Goal: Task Accomplishment & Management: Use online tool/utility

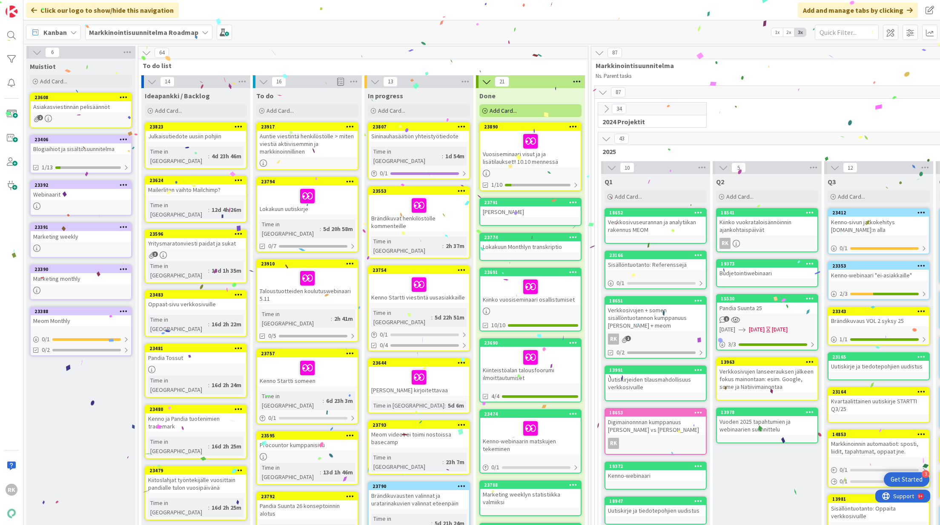
click at [544, 149] on div at bounding box center [530, 141] width 95 height 18
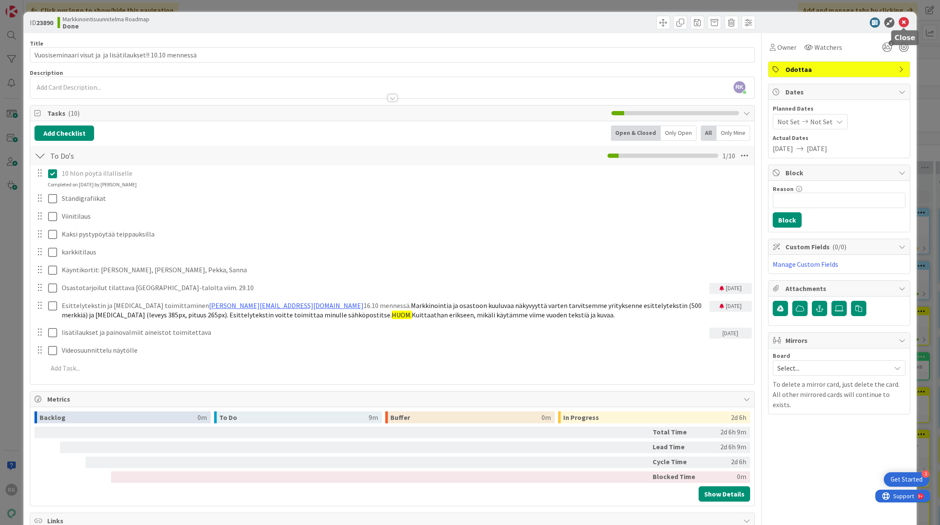
click at [900, 26] on icon at bounding box center [904, 22] width 10 height 10
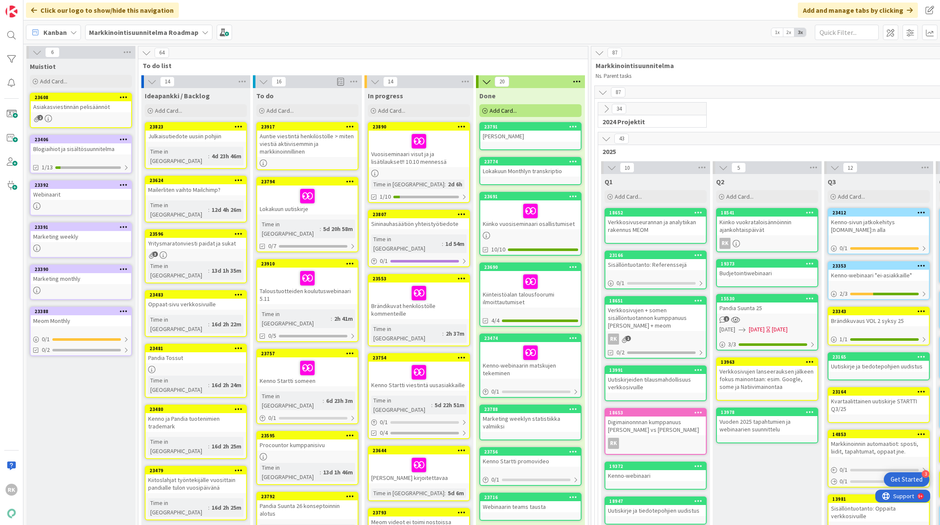
click at [415, 158] on div "Vuosiseminaari visut ja ja lisätilaukset!! 10.10 mennessä" at bounding box center [419, 149] width 100 height 37
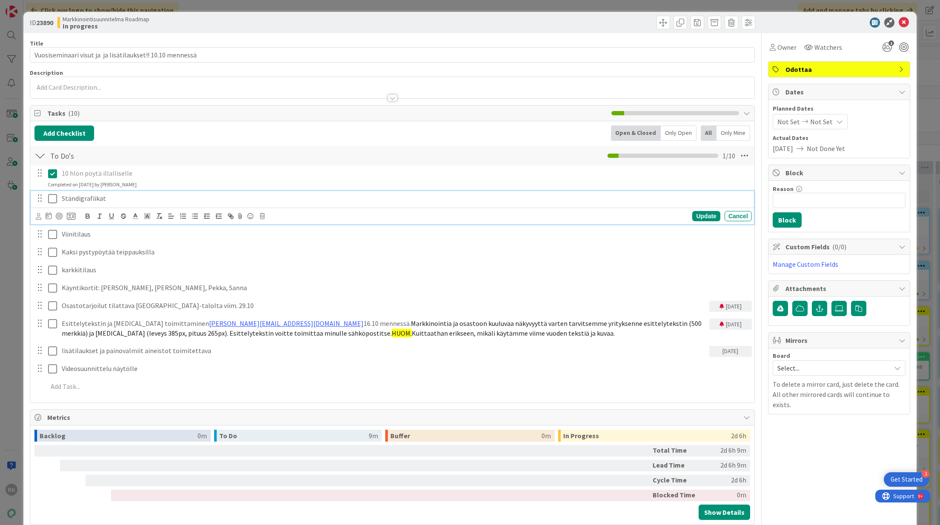
click at [50, 200] on icon at bounding box center [52, 199] width 9 height 10
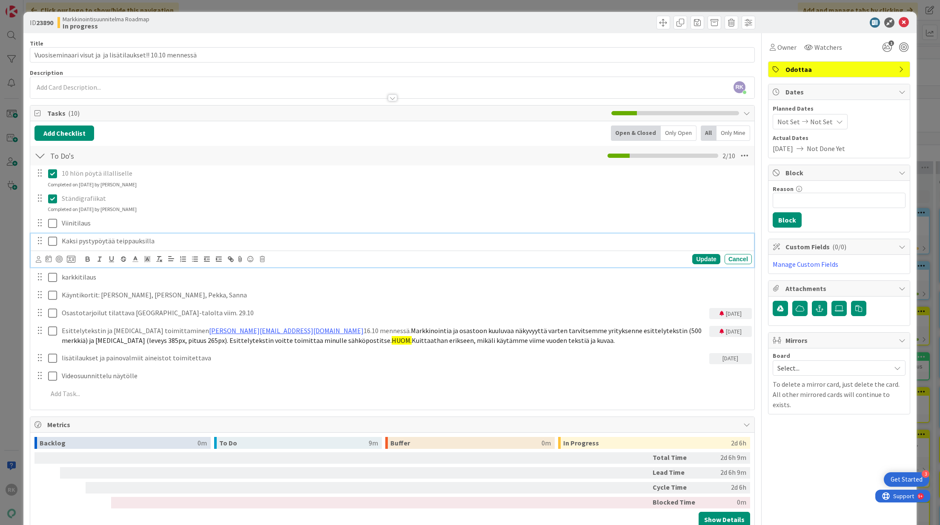
click at [53, 241] on icon at bounding box center [52, 241] width 9 height 10
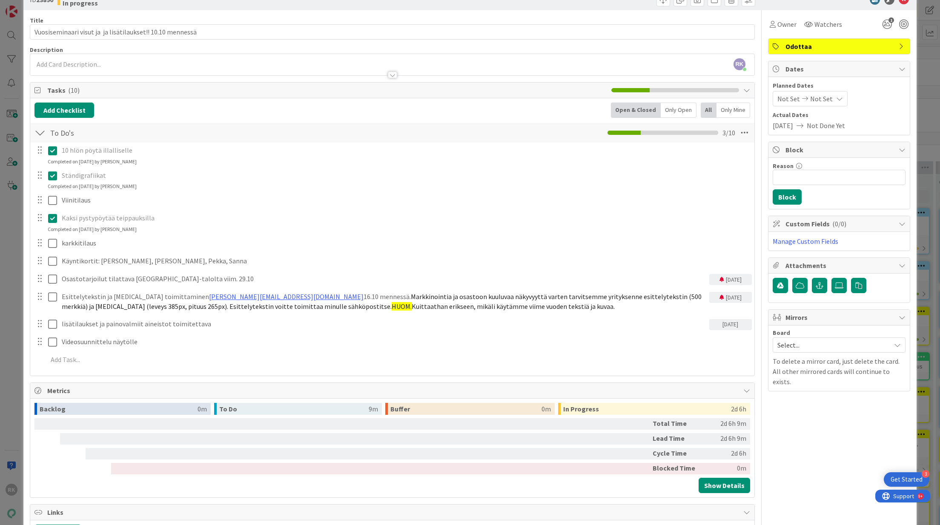
scroll to position [27, 0]
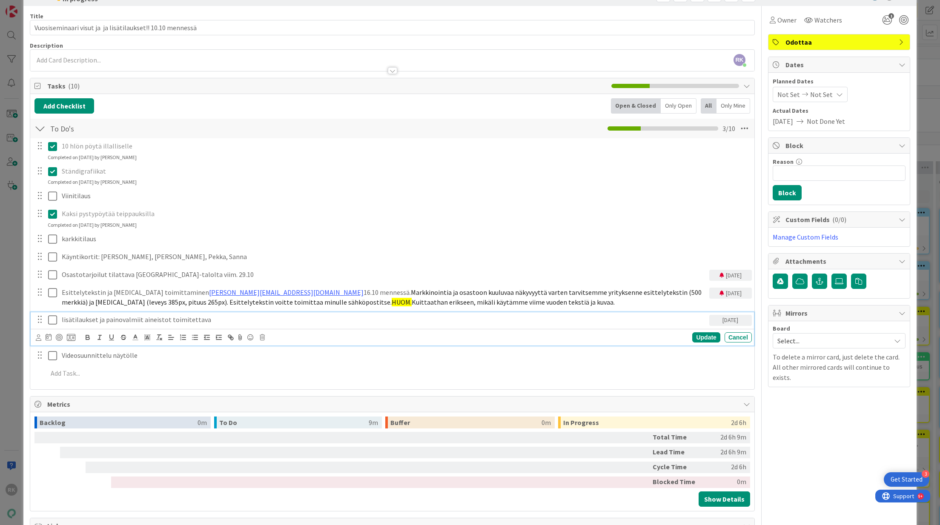
click at [50, 318] on icon at bounding box center [52, 320] width 9 height 10
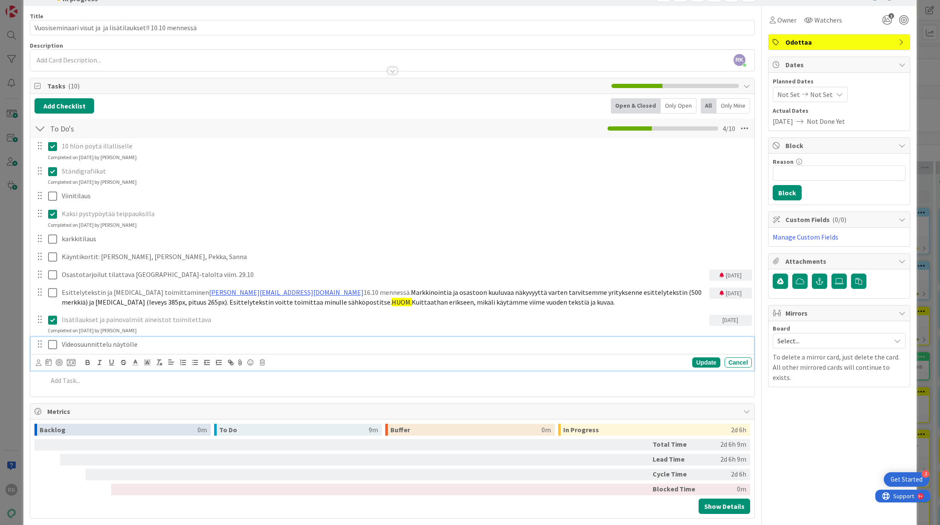
click at [145, 343] on p "Videosuunnittelu näytölle" at bounding box center [405, 345] width 687 height 10
click at [357, 400] on div "Title 58 / 128 Vuosiseminaari visut ja ja lisätilaukset!! 10.10 mennessä Descri…" at bounding box center [392, 321] width 725 height 630
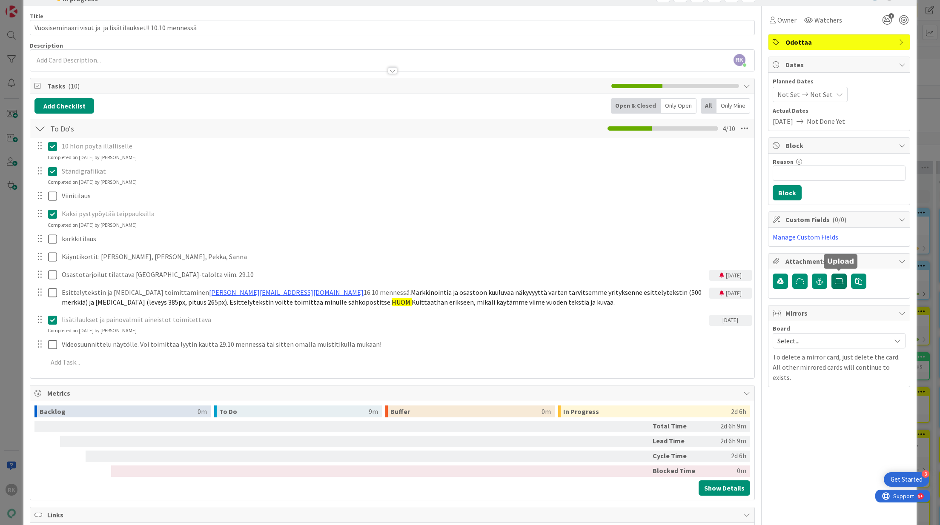
click at [843, 278] on icon at bounding box center [839, 281] width 9 height 7
click at [831, 274] on input "file" at bounding box center [831, 274] width 0 height 0
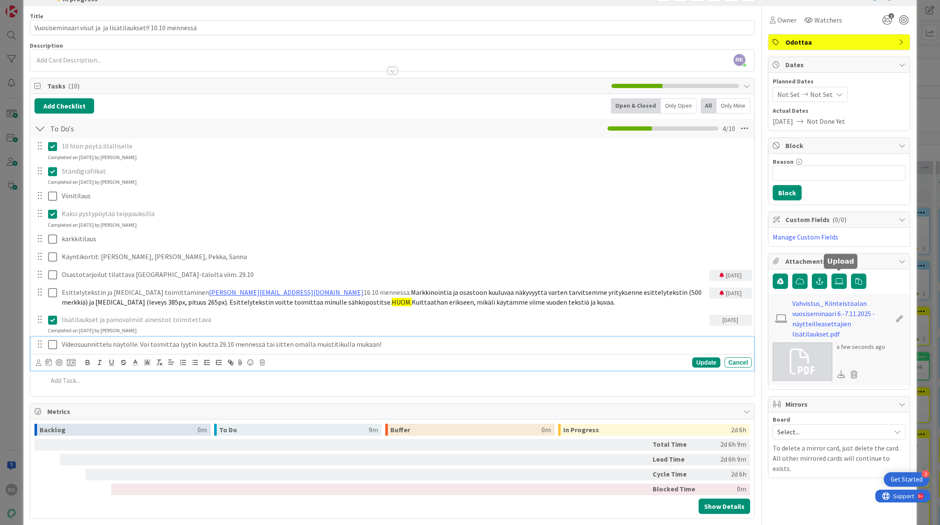
click at [376, 342] on p "Videosuunnittelu näytölle. Voi toimittaa lyytin kautta 29.10 mennessä tai sitte…" at bounding box center [405, 345] width 687 height 10
click at [367, 342] on p "Videosuunnittelu näytölle. Voi toimittaa lyytin kautta 29.10 mennessä tai sitte…" at bounding box center [405, 345] width 687 height 10
click at [374, 315] on p "lisätilaukset ja painovalmiit aineistot toimitettava" at bounding box center [384, 320] width 644 height 10
click at [280, 347] on p "Videosuunnittelu näytölle. Voi toimittaa lyytin kautta 29.10 mennessä tai sitte…" at bounding box center [405, 345] width 687 height 10
click at [657, 340] on p "Videosuunnittelu näytölle. Voi toimittaa lyytin kautta 29.10 mennessä tai sitte…" at bounding box center [405, 345] width 687 height 10
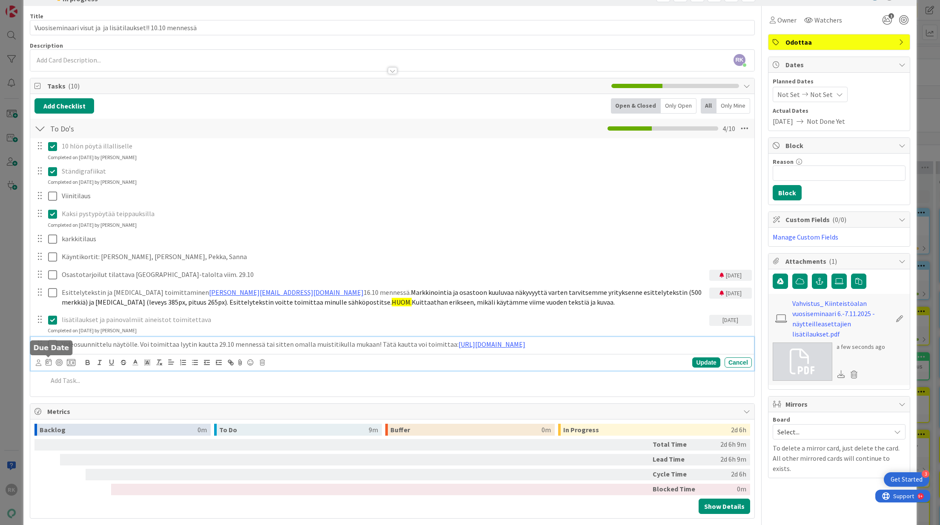
click at [49, 361] on icon at bounding box center [49, 362] width 6 height 7
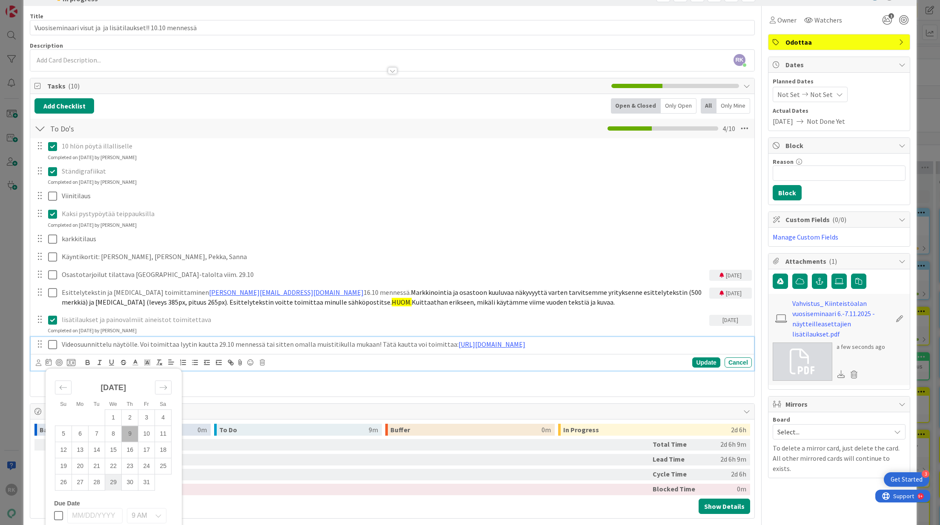
click at [113, 484] on td "29" at bounding box center [113, 483] width 17 height 16
type input "[DATE]"
click at [703, 364] on div "Update" at bounding box center [706, 363] width 28 height 10
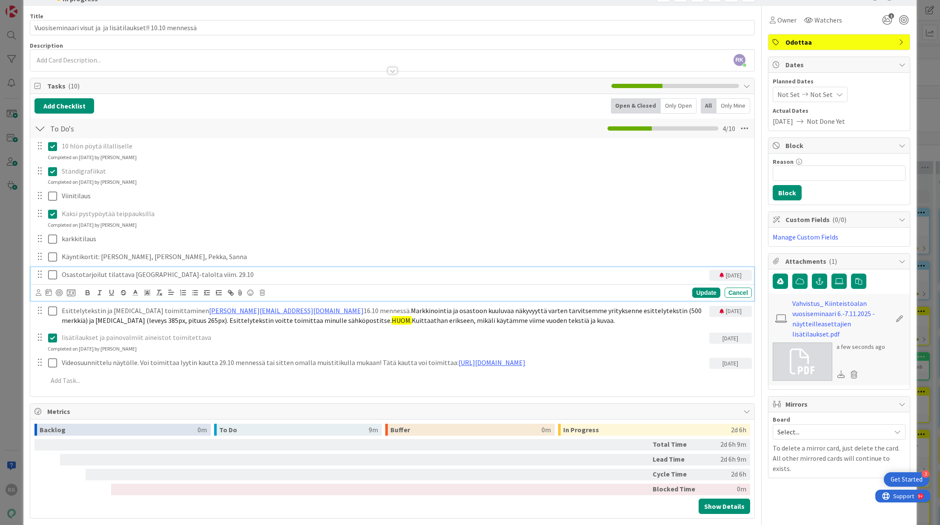
click at [218, 273] on p "Osastotarjoilut tilattava [GEOGRAPHIC_DATA]-talolta viim. 29.10" at bounding box center [384, 275] width 644 height 10
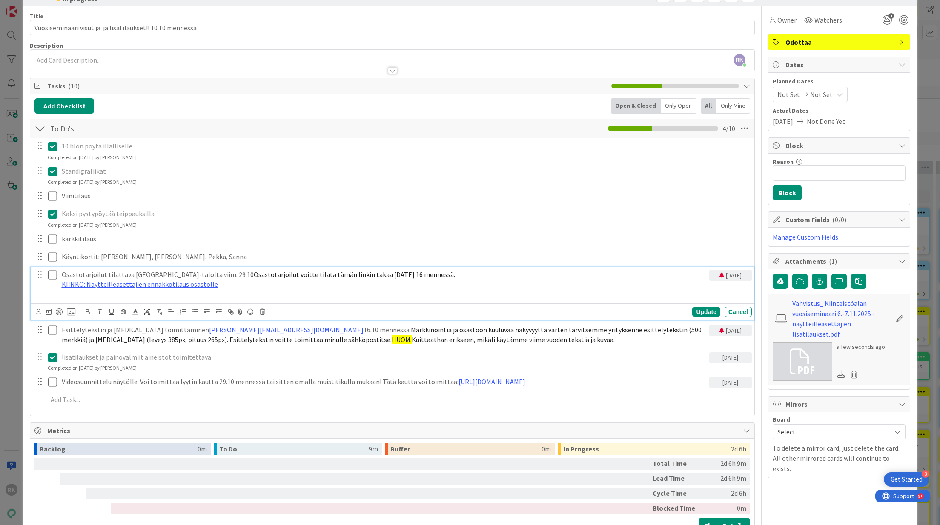
click at [206, 271] on p "Osastotarjoilut tilattava [GEOGRAPHIC_DATA]-talolta viim. 29.10 Osastotarjoilut…" at bounding box center [384, 275] width 644 height 10
click at [708, 315] on div "Update" at bounding box center [706, 312] width 28 height 10
click at [78, 290] on p at bounding box center [384, 295] width 644 height 10
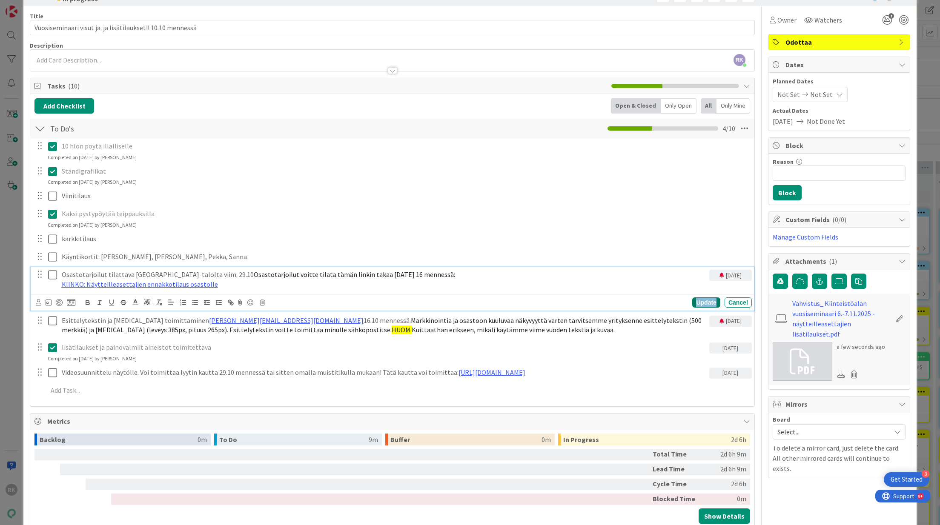
click at [705, 300] on div "Update" at bounding box center [706, 303] width 28 height 10
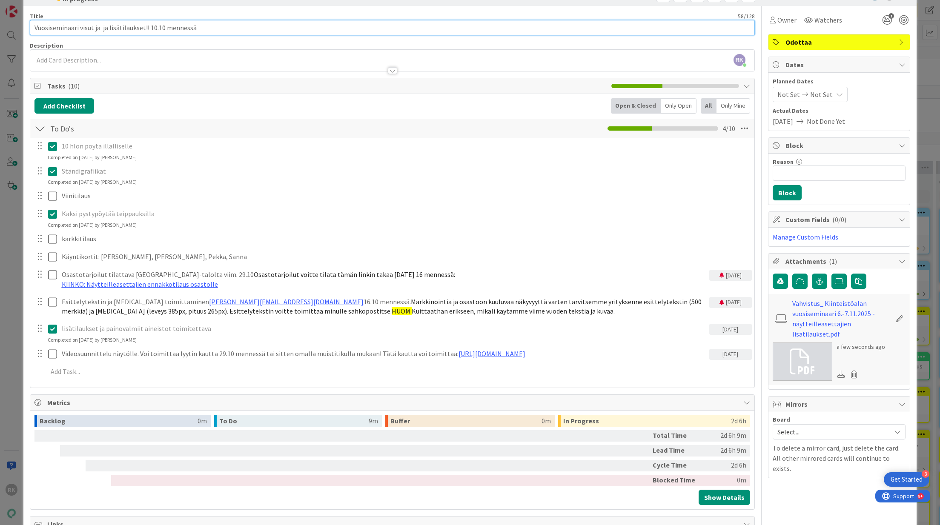
click at [103, 26] on input "Vuosiseminaari visut ja ja lisätilaukset!! 10.10 mennessä" at bounding box center [392, 27] width 725 height 15
type input "Kiinteistöalan vuosiseminaarin to-dos"
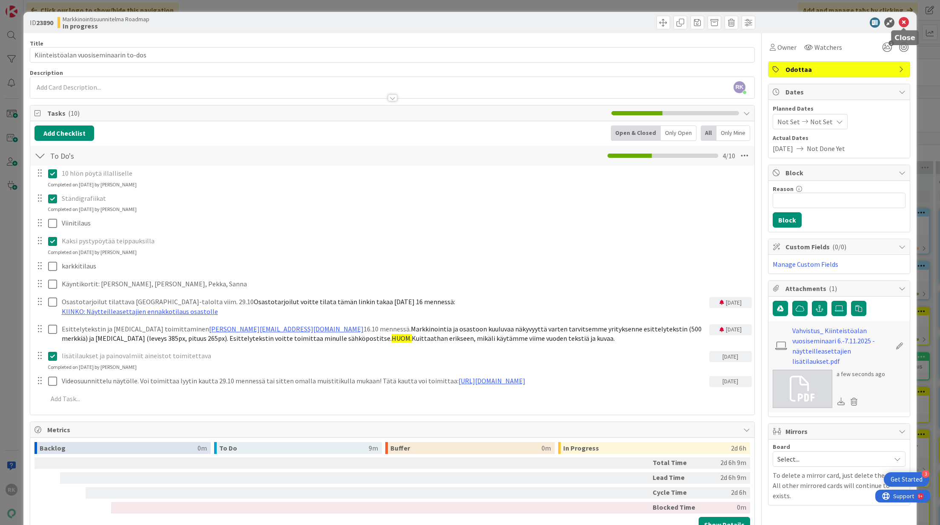
click at [899, 29] on div "ID 23890 Markkinointisuunnitelma Roadmap In progress" at bounding box center [469, 22] width 893 height 21
click at [902, 26] on icon at bounding box center [904, 22] width 10 height 10
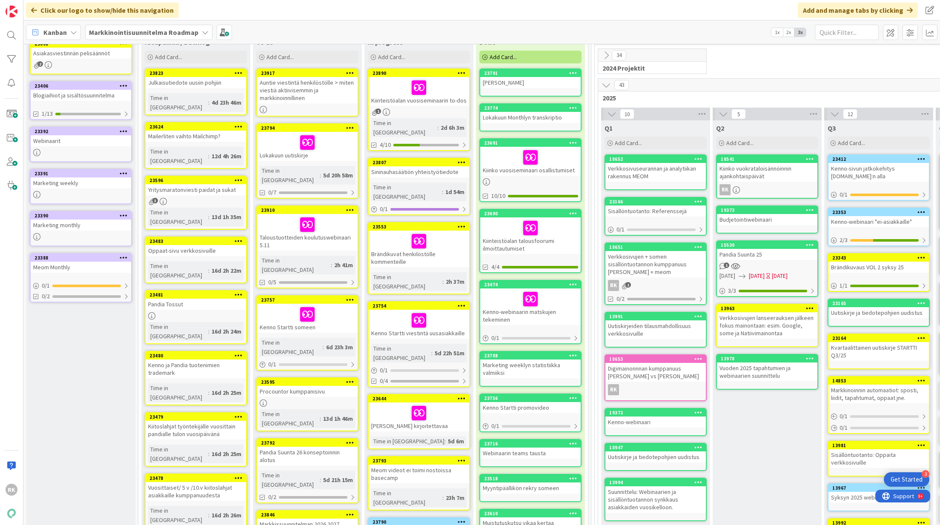
scroll to position [59, 0]
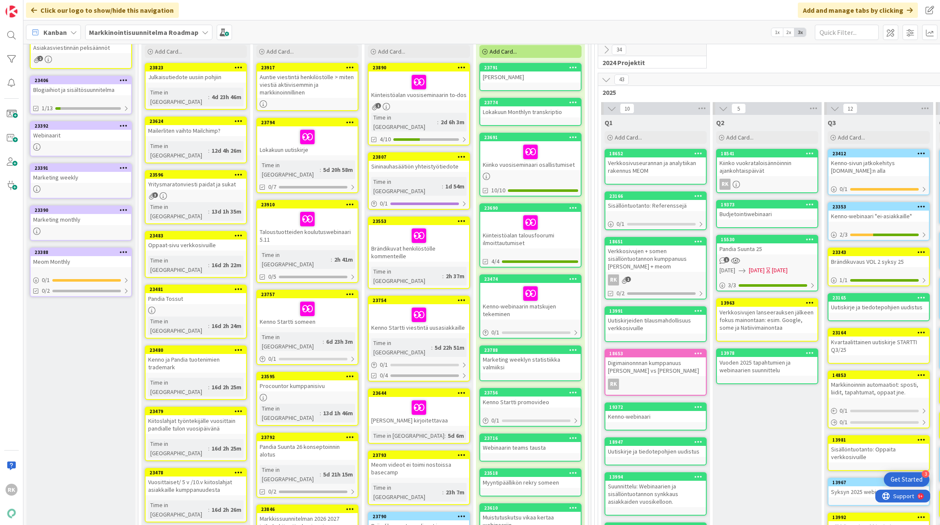
click at [461, 65] on icon at bounding box center [462, 67] width 8 height 6
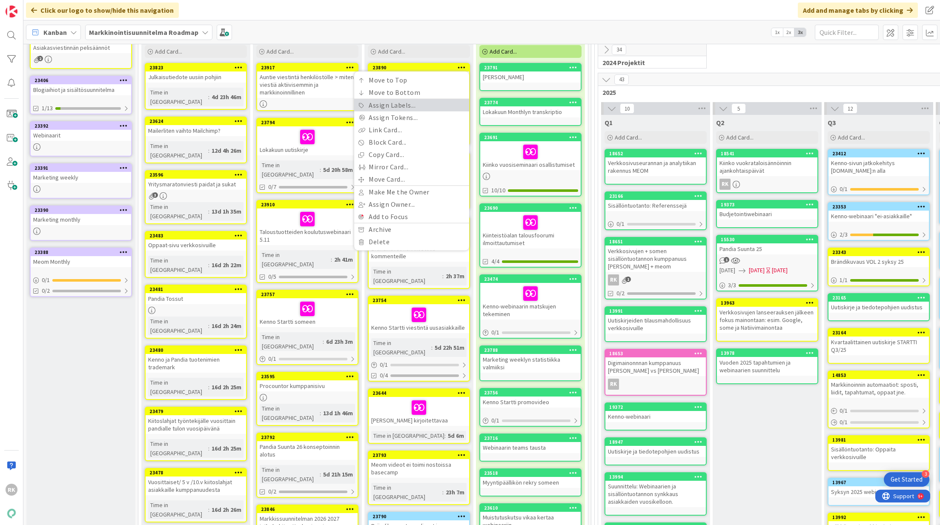
click at [408, 106] on link "Assign Labels..." at bounding box center [411, 105] width 115 height 12
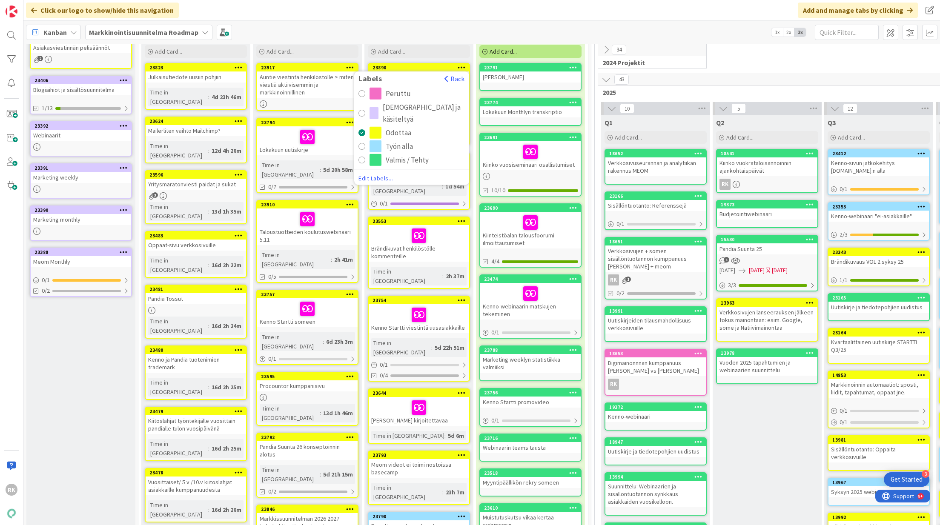
click at [364, 144] on div "radio" at bounding box center [361, 146] width 7 height 7
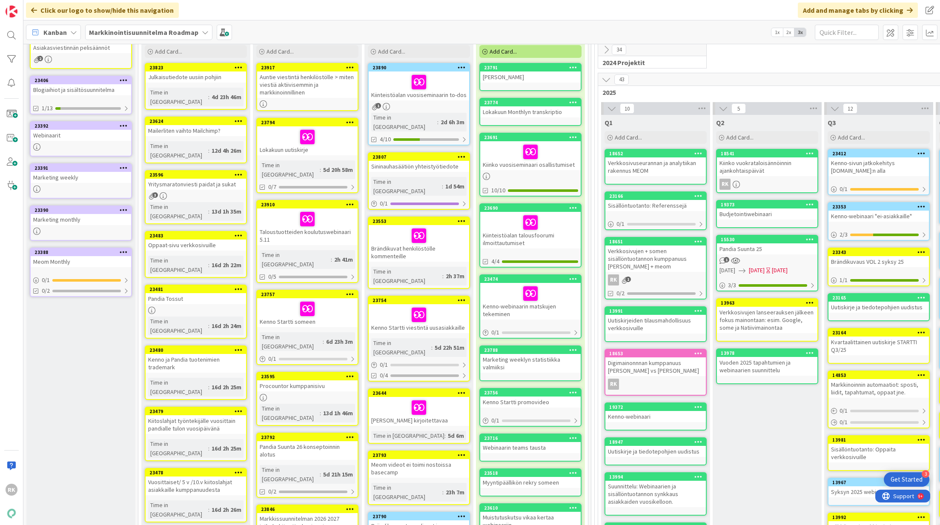
click at [466, 154] on div at bounding box center [461, 157] width 15 height 6
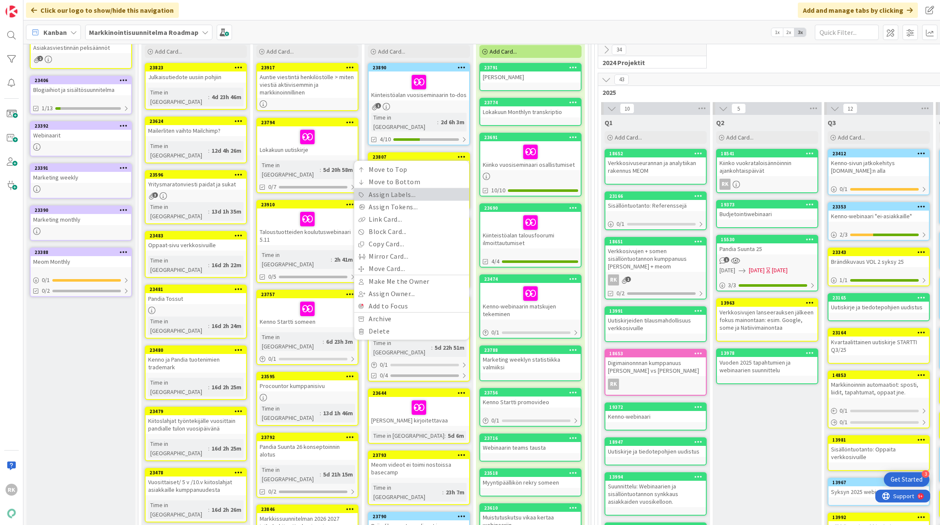
click at [410, 189] on link "Assign Labels..." at bounding box center [411, 195] width 115 height 12
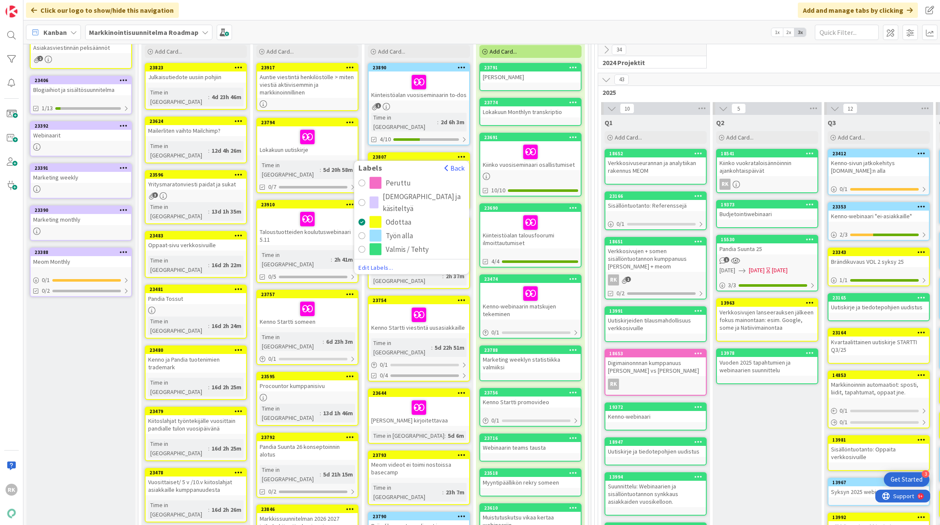
click at [370, 230] on div "radio" at bounding box center [376, 236] width 12 height 12
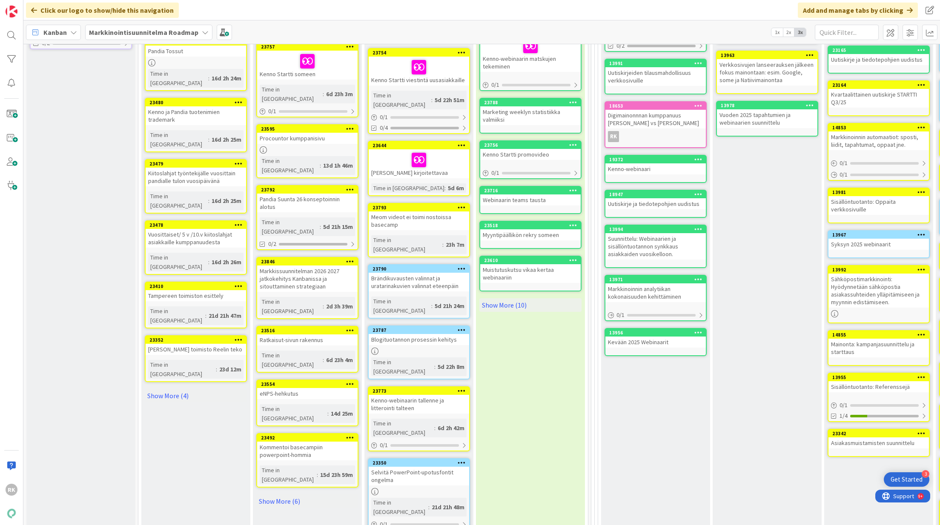
scroll to position [401, 0]
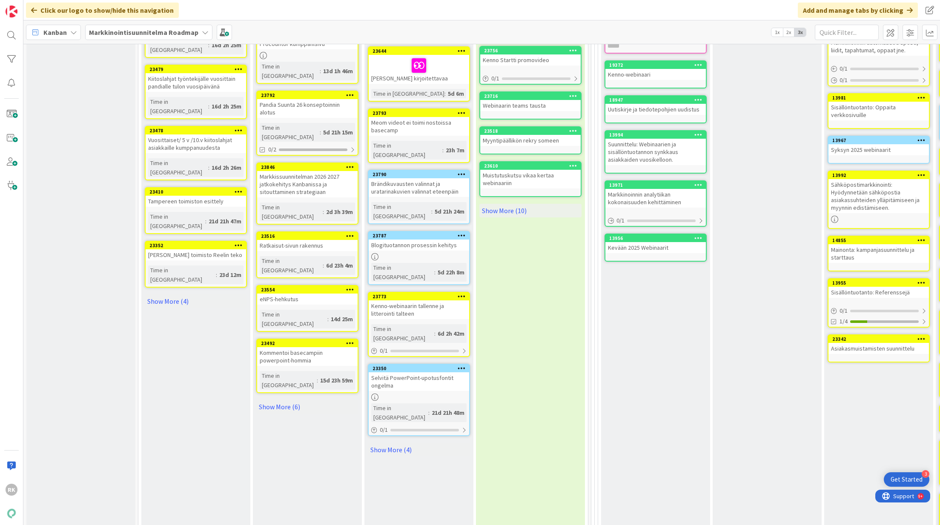
click at [464, 293] on icon at bounding box center [462, 296] width 8 height 6
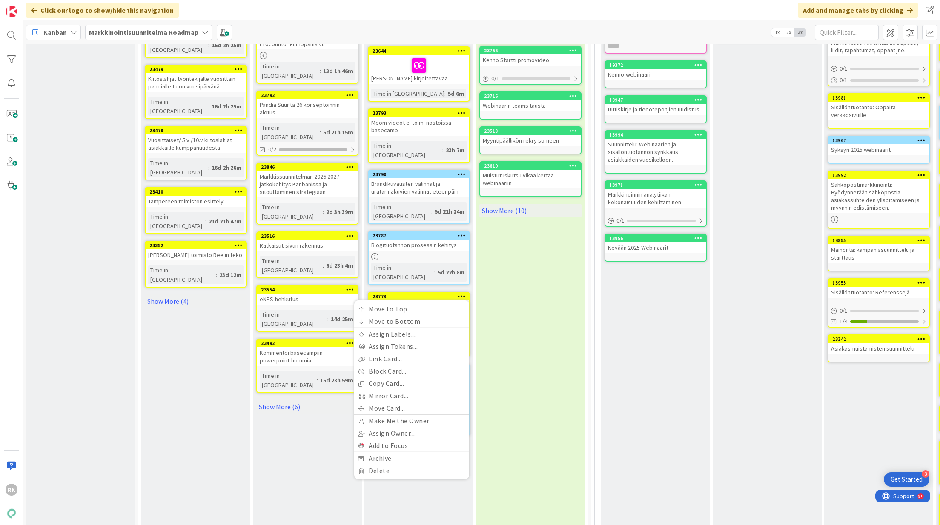
click at [385, 436] on div "In progress Add Card... 23890 Labels Back Peruttu Kokousmuistiot ja käsiteltyä …" at bounding box center [418, 283] width 109 height 1192
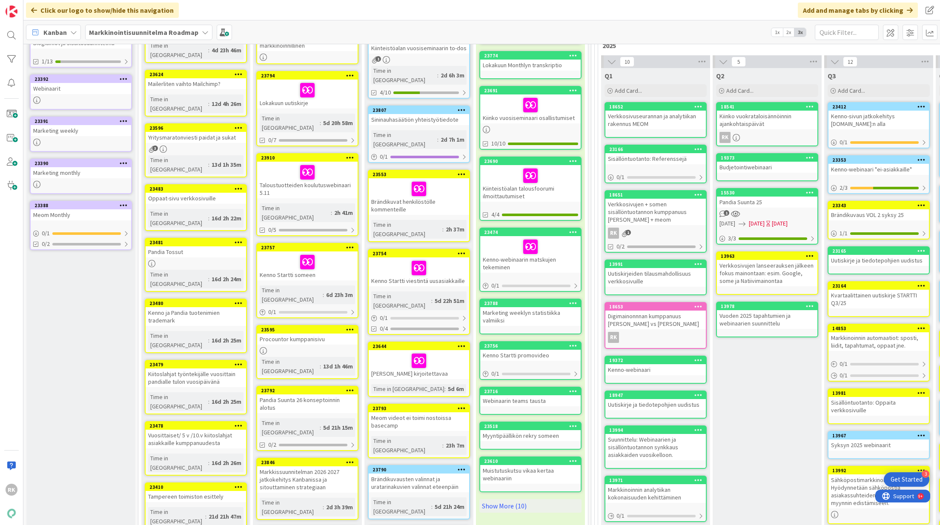
scroll to position [0, 0]
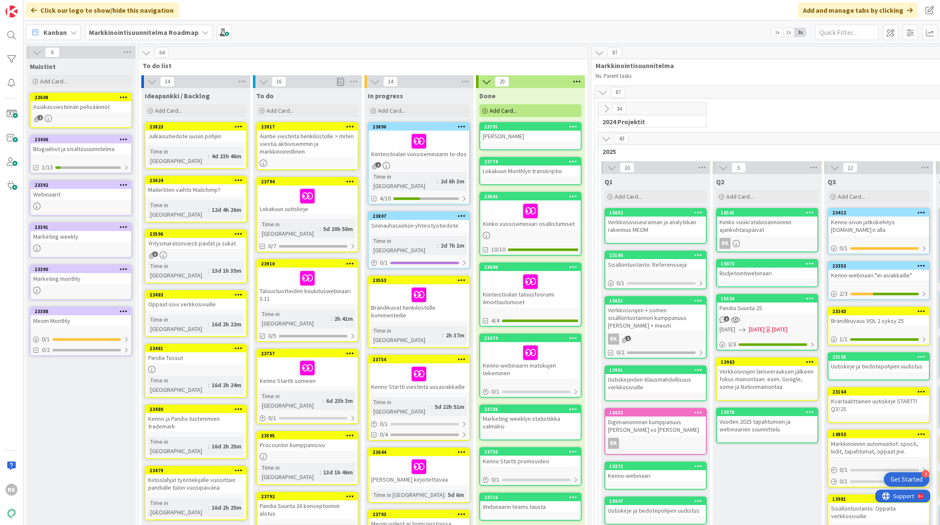
click at [441, 142] on div at bounding box center [418, 141] width 95 height 18
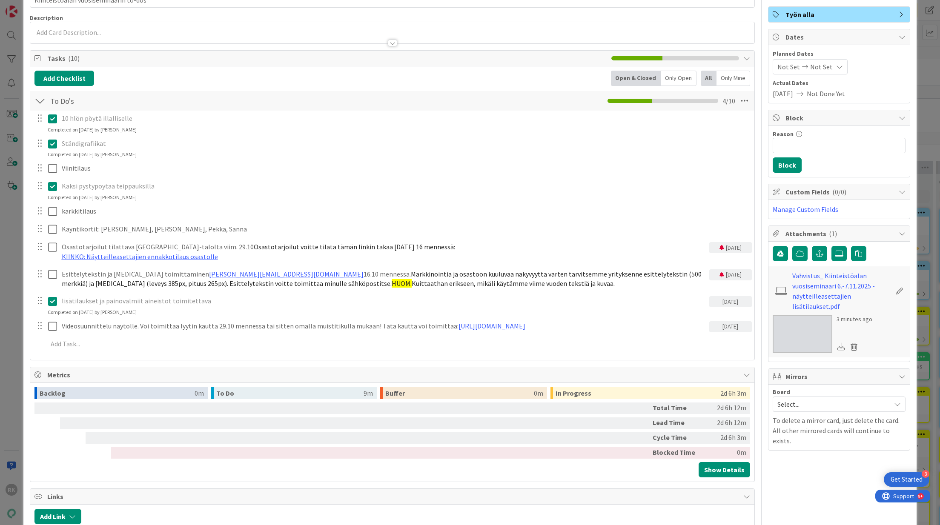
scroll to position [144, 0]
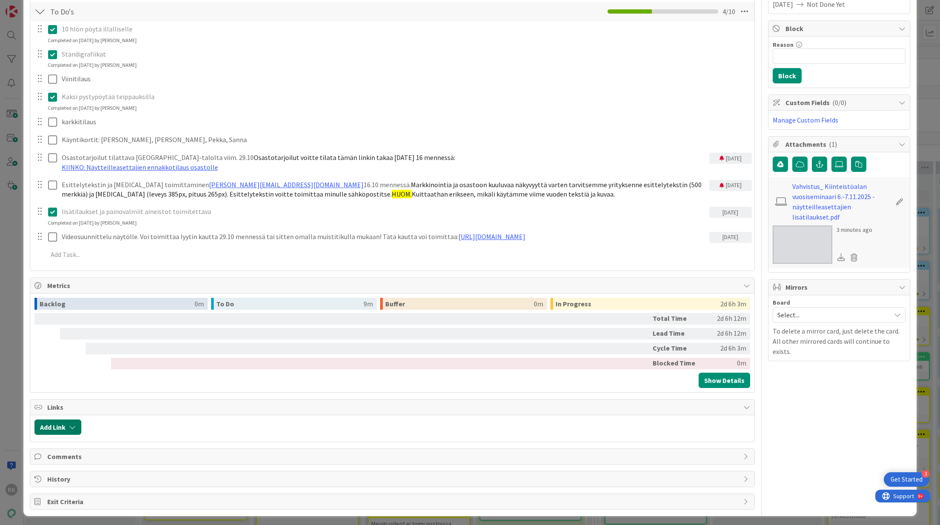
click at [57, 430] on button "Add Link" at bounding box center [57, 427] width 47 height 15
click at [67, 498] on input "text" at bounding box center [98, 499] width 119 height 15
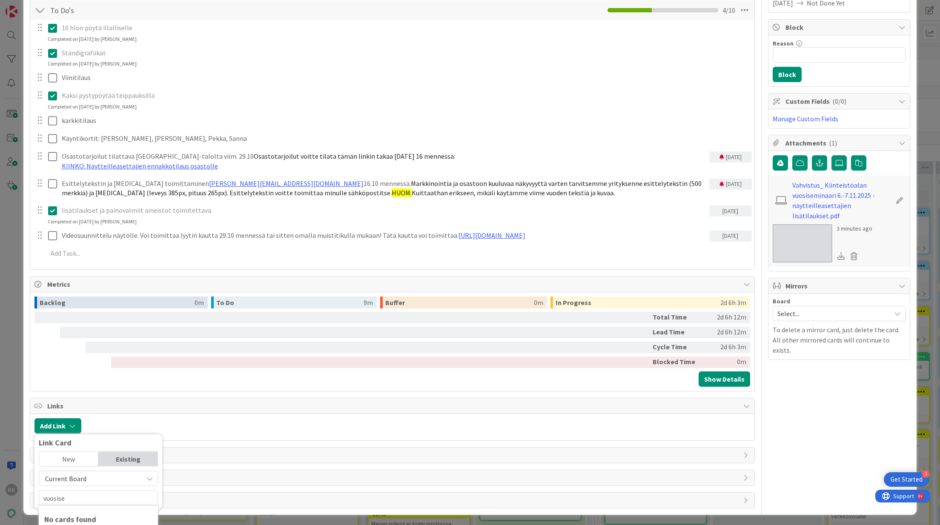
click at [106, 453] on div "Existing" at bounding box center [127, 459] width 59 height 14
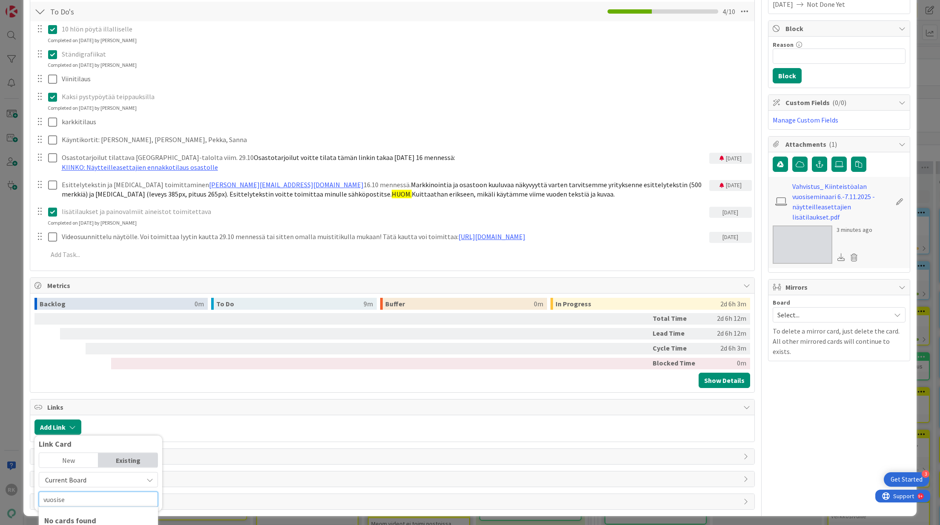
click at [86, 501] on input "vuosise" at bounding box center [98, 499] width 119 height 15
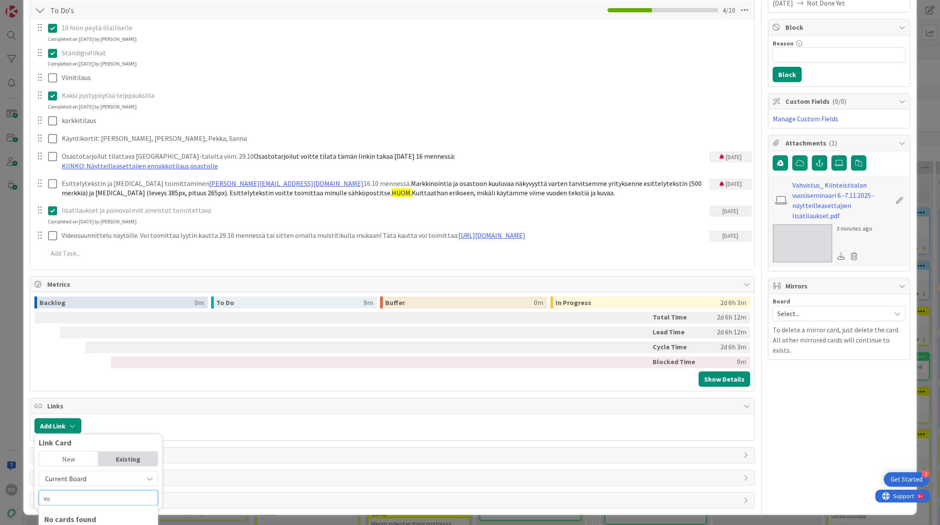
type input "v"
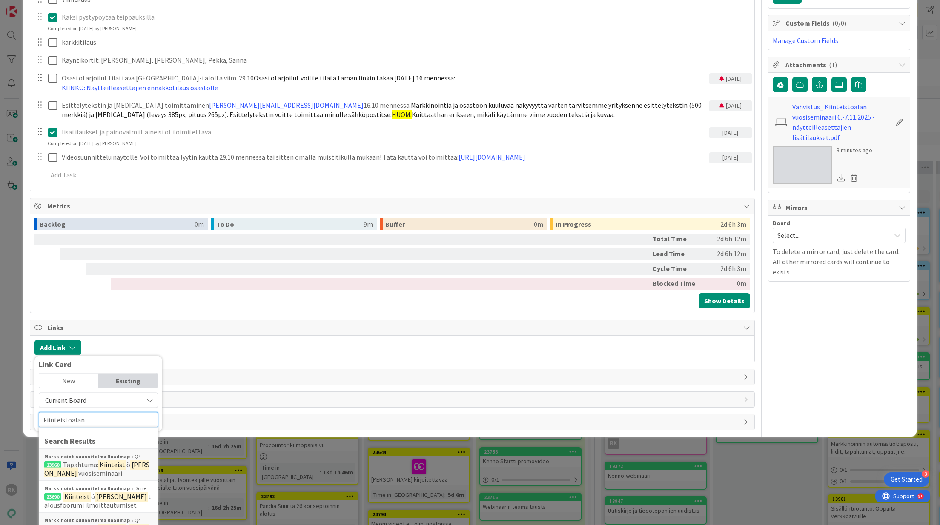
scroll to position [241, 0]
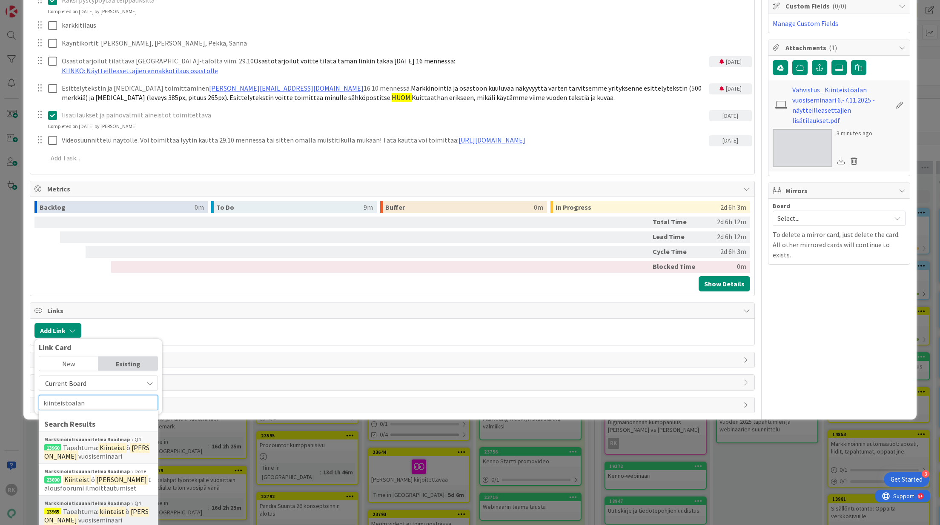
type input "kiinteistöalan"
click at [78, 516] on span "vuosiseminaari placeholder" at bounding box center [83, 524] width 78 height 17
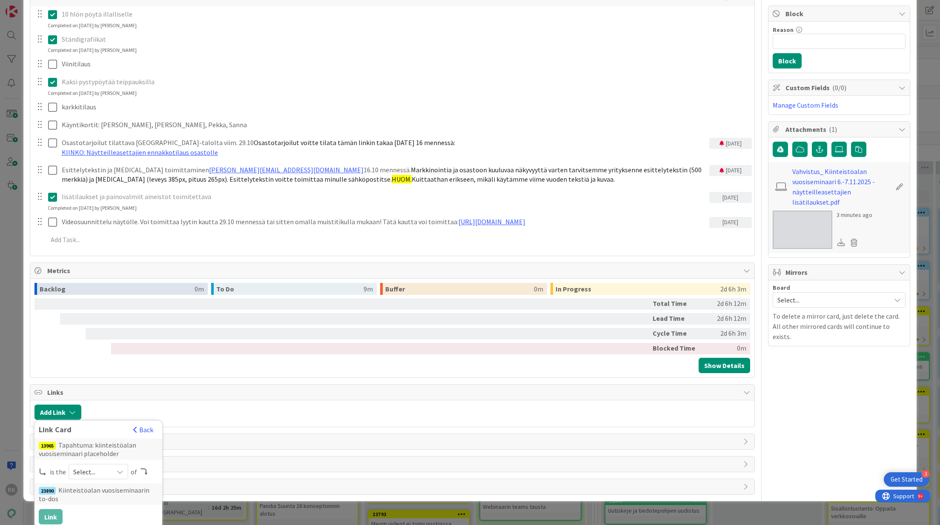
click at [82, 474] on span "Select..." at bounding box center [91, 472] width 36 height 12
click at [105, 404] on span "parent" at bounding box center [143, 405] width 96 height 13
click at [56, 516] on button "Link" at bounding box center [51, 516] width 24 height 15
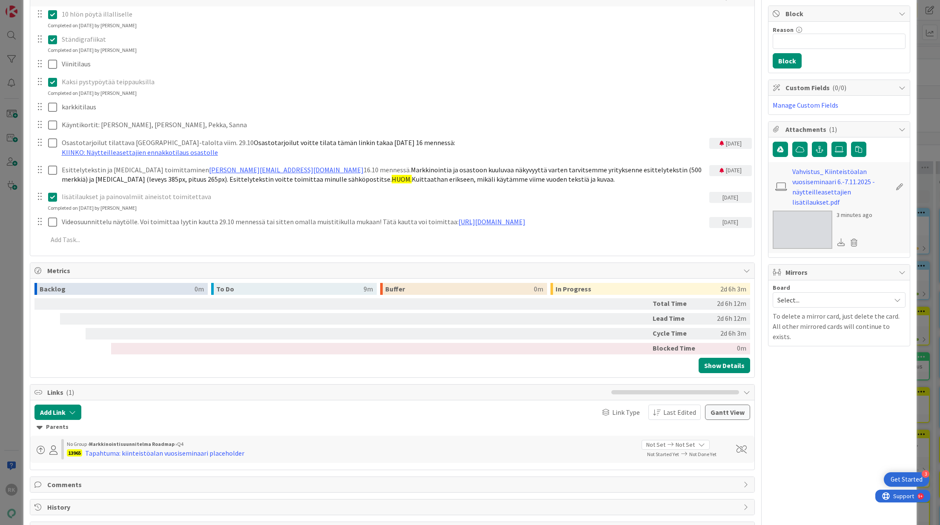
scroll to position [0, 0]
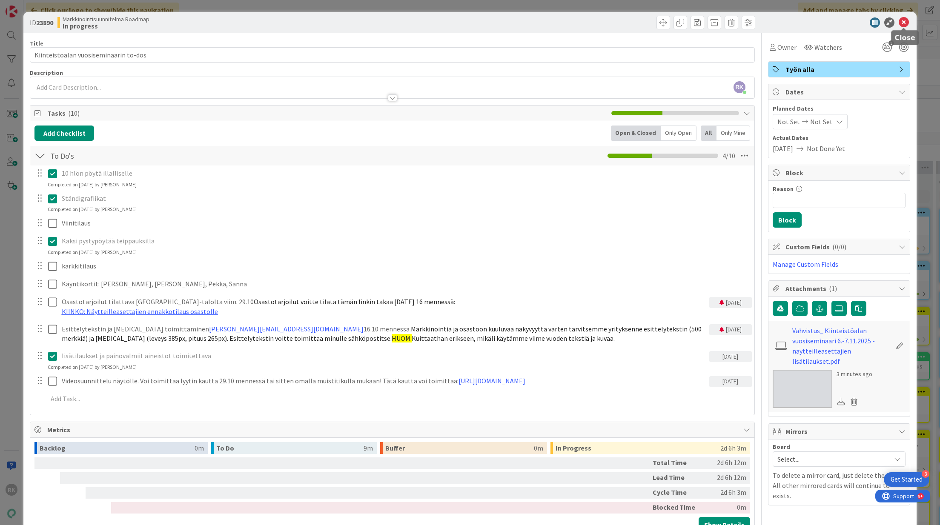
click at [903, 22] on icon at bounding box center [904, 22] width 10 height 10
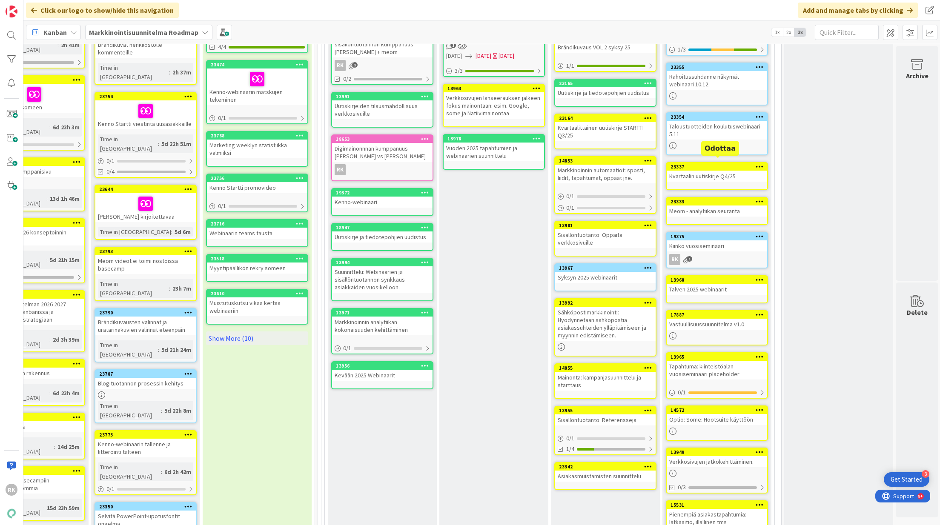
scroll to position [280, 273]
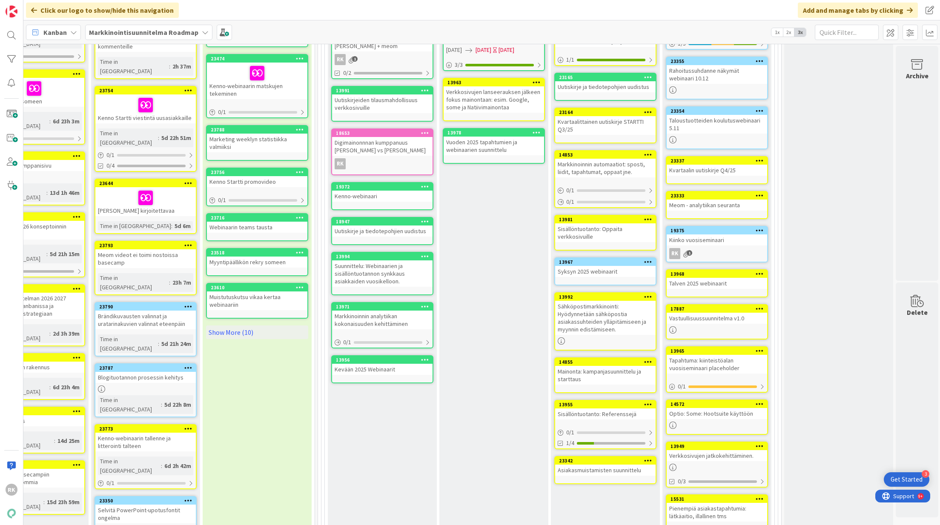
click at [726, 359] on div "Tapahtuma: kiinteistöalan vuosiseminaari placeholder" at bounding box center [717, 364] width 100 height 19
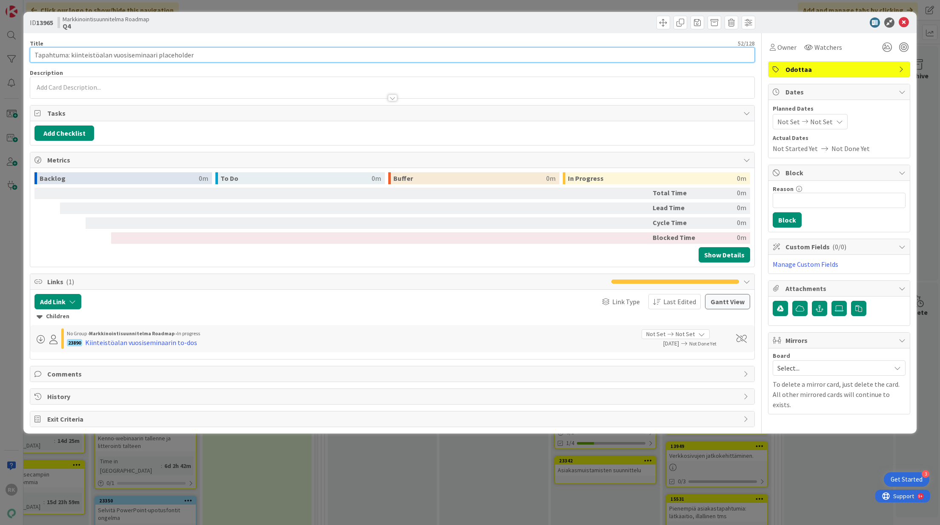
click at [166, 55] on input "Tapahtuma: kiinteistöalan vuosiseminaari placeholder" at bounding box center [392, 54] width 725 height 15
type input "Tapahtuma: kiinteistöalan vuosiseminaari"
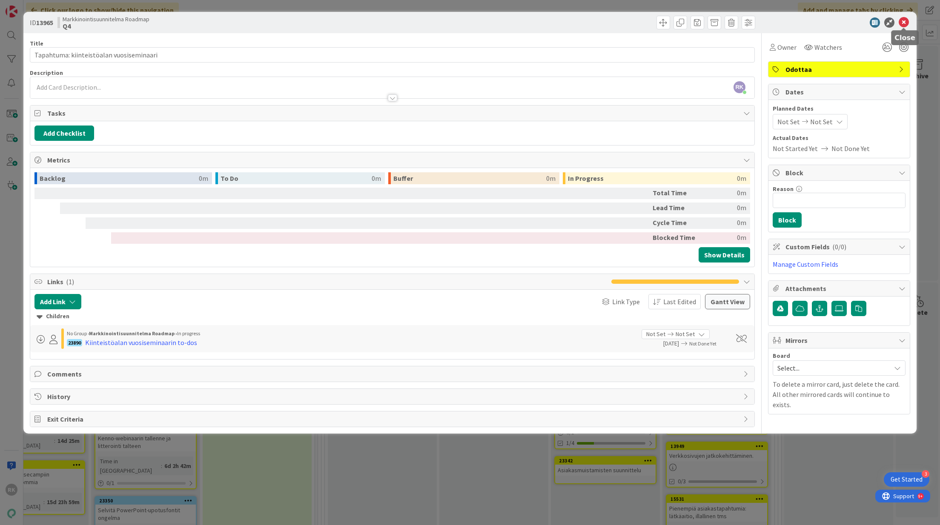
click at [905, 21] on icon at bounding box center [904, 22] width 10 height 10
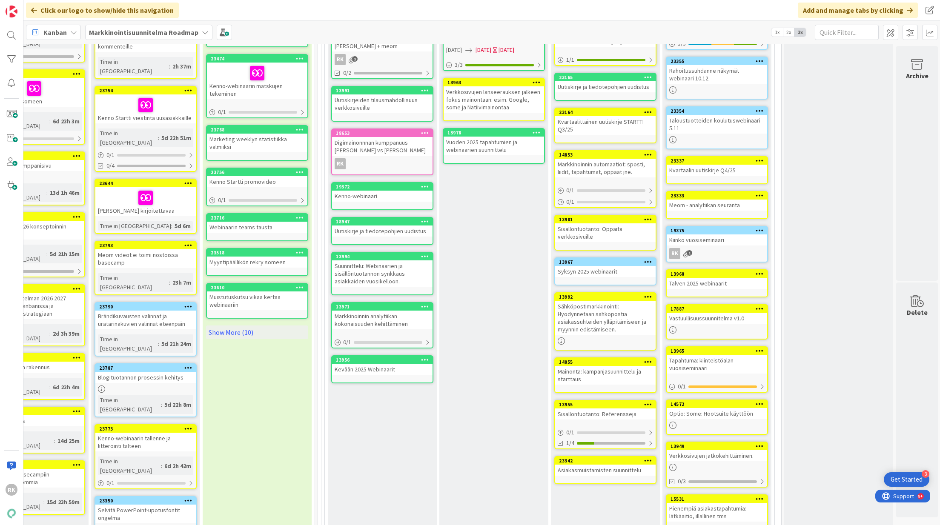
click at [722, 357] on div "Tapahtuma: kiinteistöalan vuosiseminaari" at bounding box center [717, 364] width 100 height 19
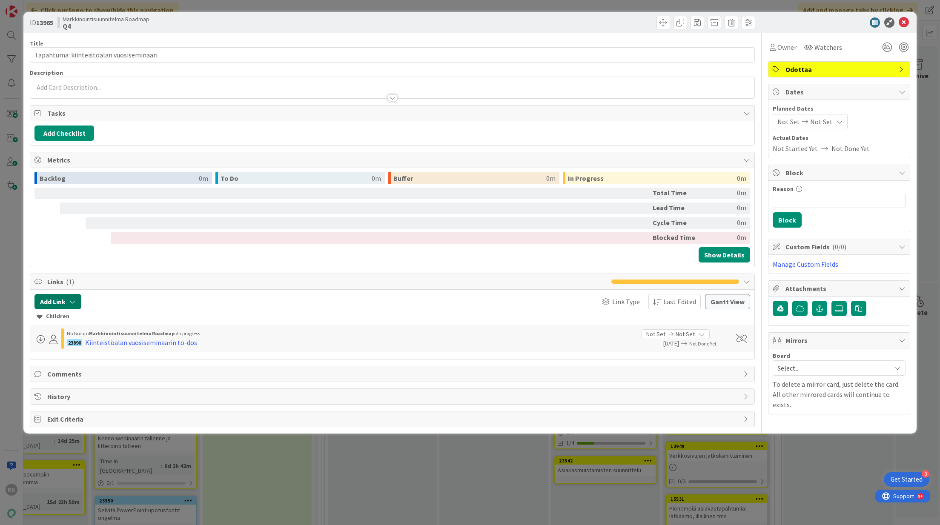
click at [63, 302] on button "Add Link" at bounding box center [57, 301] width 47 height 15
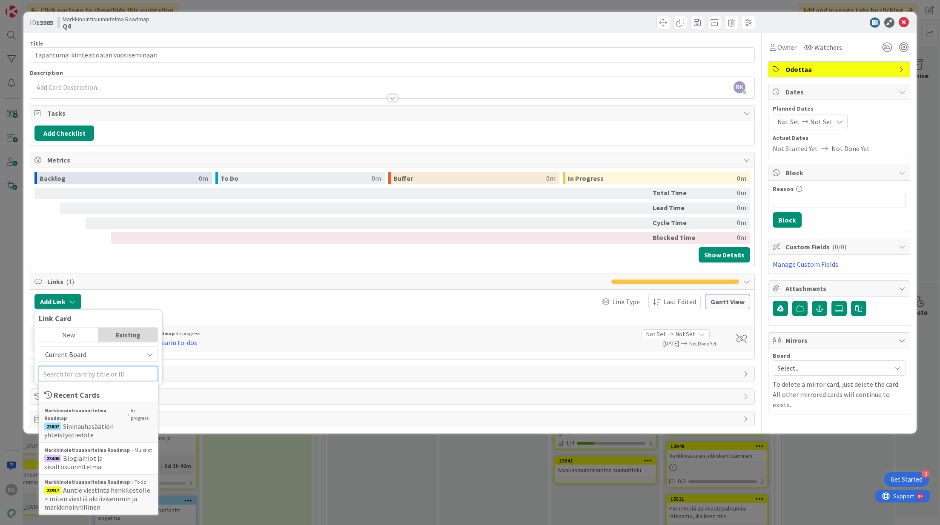
click at [78, 372] on input "text" at bounding box center [98, 374] width 119 height 15
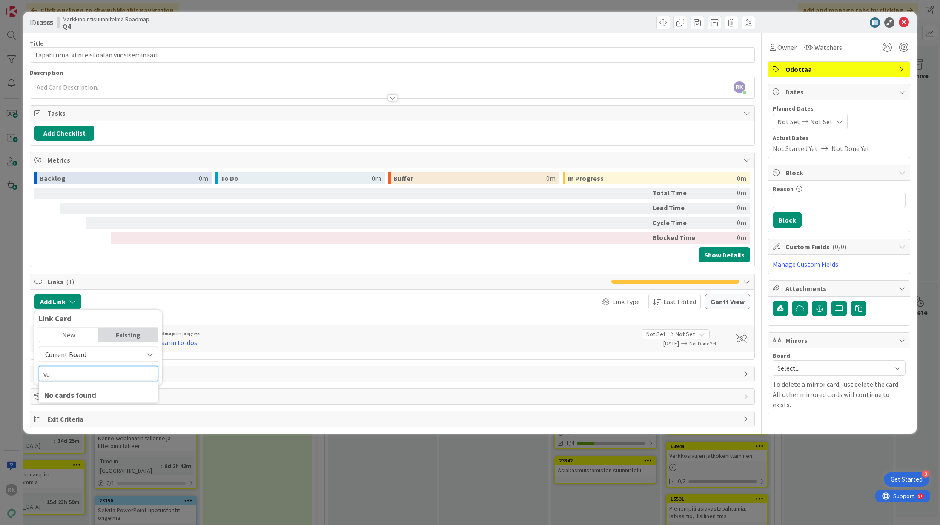
type input "v"
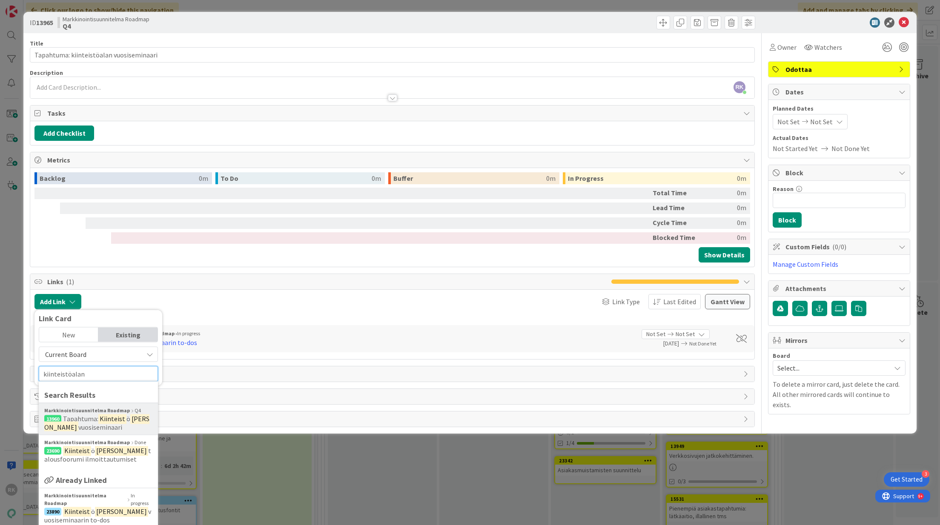
type input "kiinteistöalan"
click at [78, 424] on span "vuosiseminaari" at bounding box center [100, 427] width 44 height 9
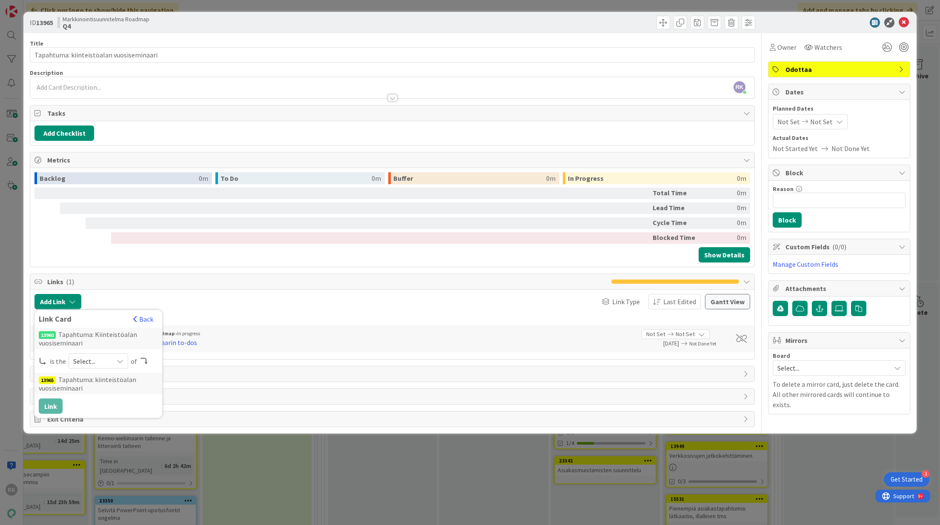
click at [119, 360] on icon at bounding box center [120, 361] width 7 height 7
click at [108, 410] on span "predecessor" at bounding box center [143, 412] width 96 height 13
click at [49, 402] on button "Link" at bounding box center [51, 406] width 24 height 15
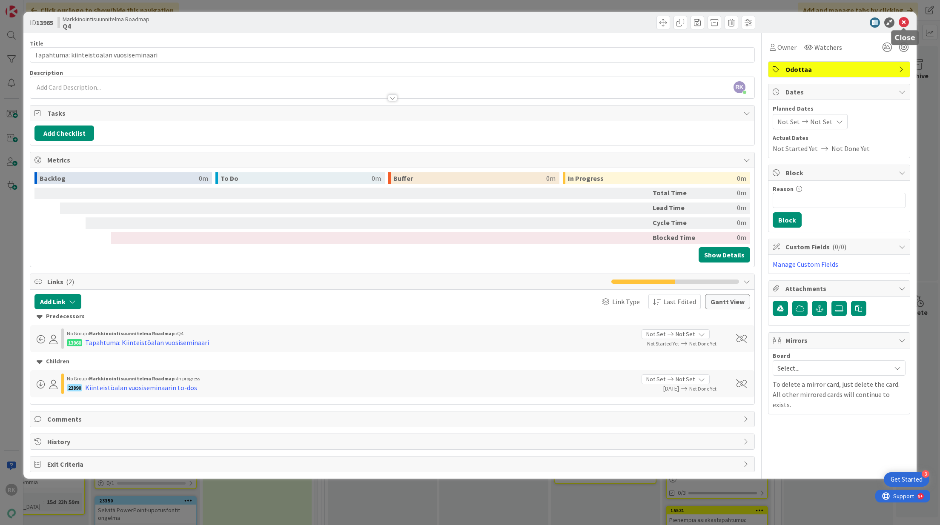
click at [900, 23] on icon at bounding box center [904, 22] width 10 height 10
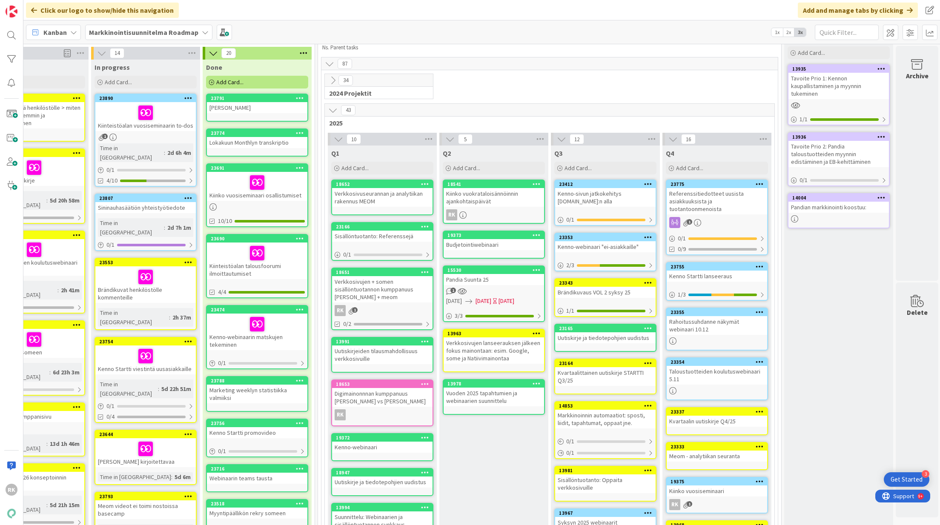
scroll to position [0, 273]
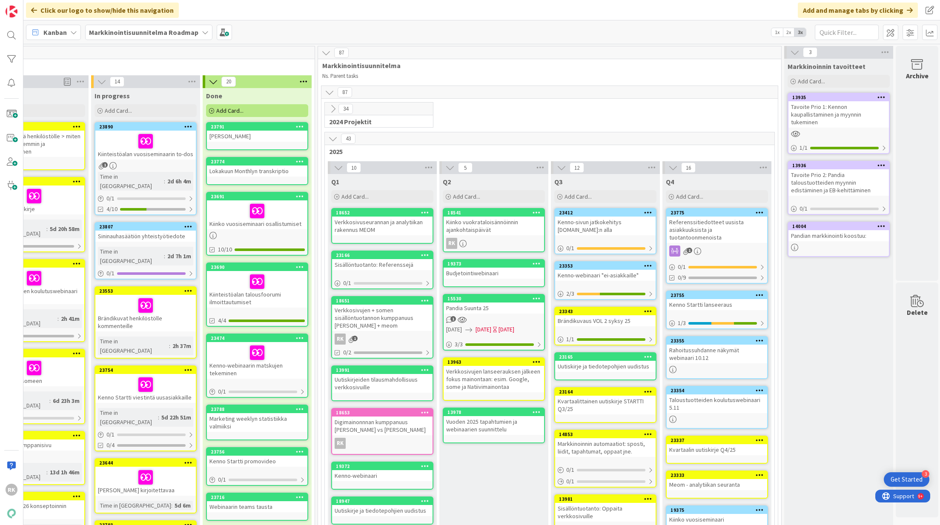
click at [374, 106] on div "34" at bounding box center [379, 109] width 108 height 13
click at [330, 109] on icon at bounding box center [332, 108] width 9 height 9
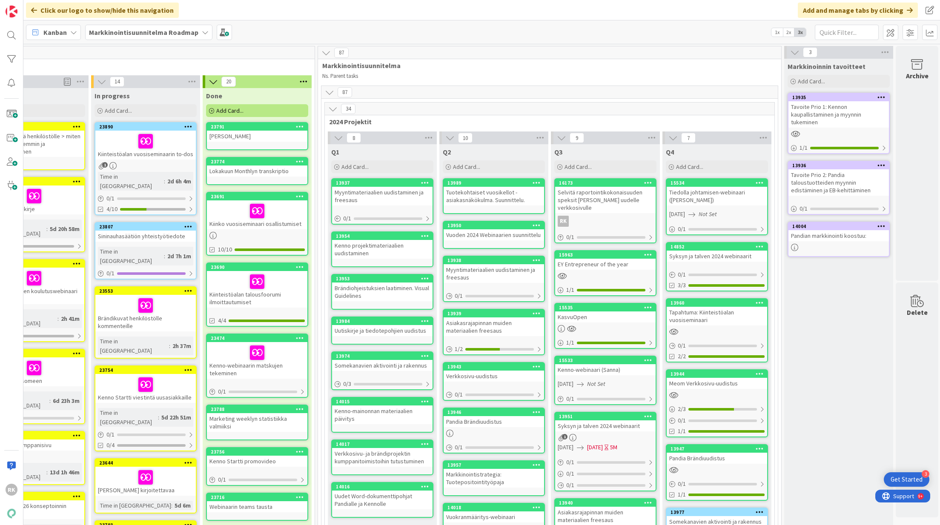
click at [331, 108] on icon at bounding box center [332, 108] width 9 height 9
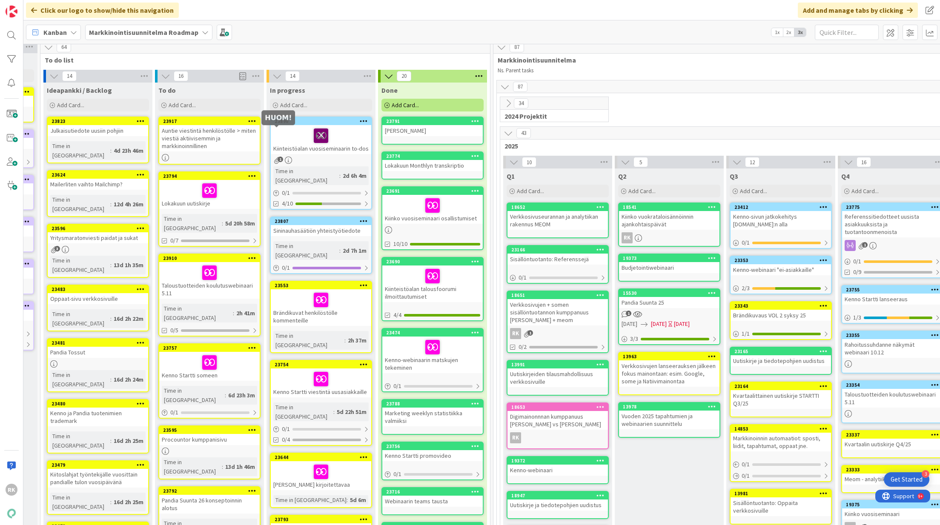
scroll to position [6, 0]
